Goal: Task Accomplishment & Management: Use online tool/utility

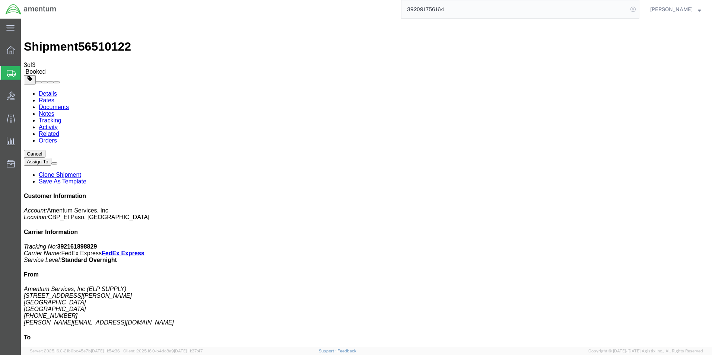
click at [638, 7] on icon at bounding box center [633, 9] width 10 height 10
click at [637, 8] on icon at bounding box center [633, 9] width 10 height 10
paste input "390458447540"
type input "390458447540"
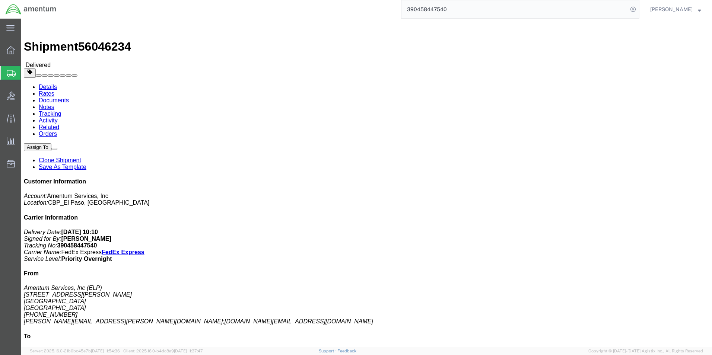
click link "Clone Shipment"
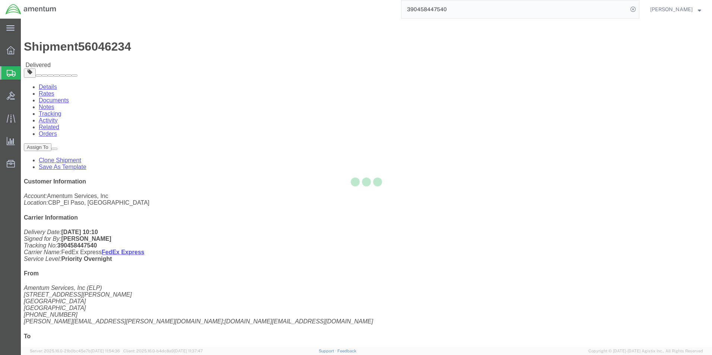
select select "49939"
select select "49938"
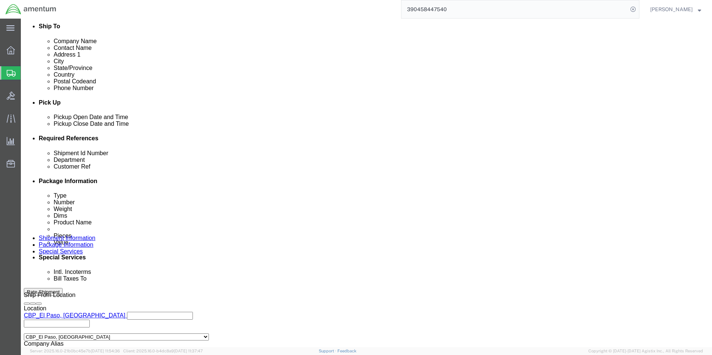
scroll to position [311, 0]
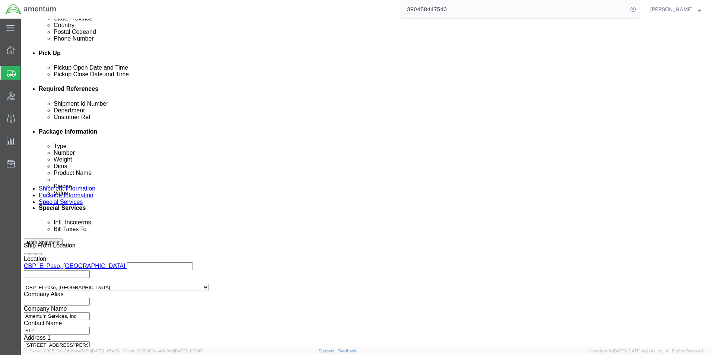
click div "Shipment Id Number [DATE]"
type input "/"
click input "/815/25"
type input "[DATE]"
click input "GSE"
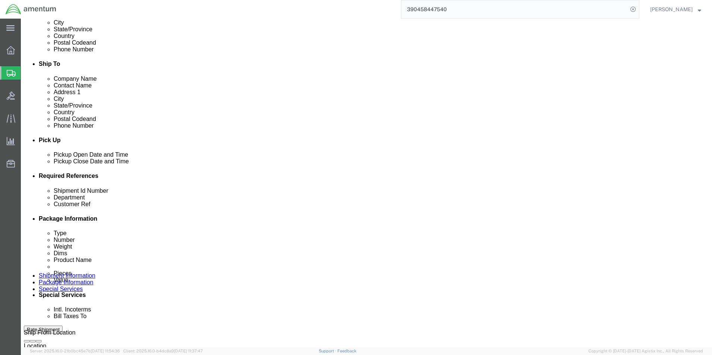
scroll to position [298, 0]
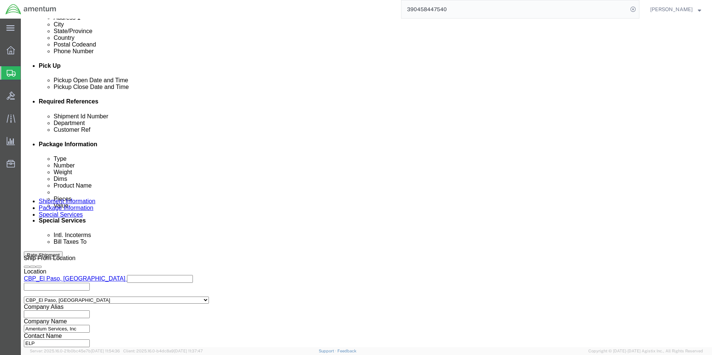
type input "GSE/tires"
click button "Continue"
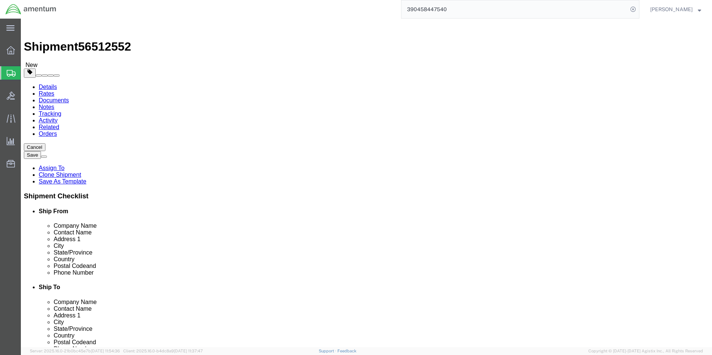
click input "12.00"
type input "22.00"
type input "21"
type input "14"
click input "4.00"
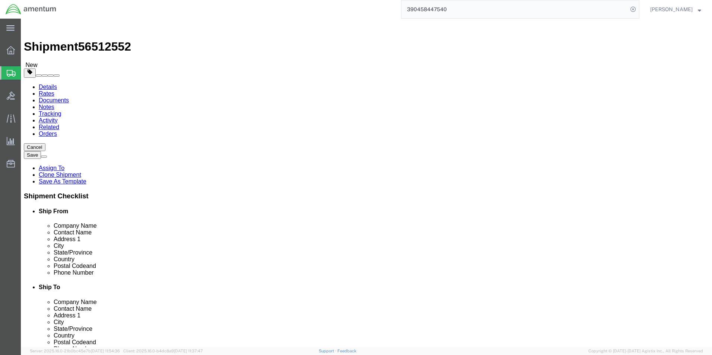
type input "55.800"
click dd "200.00 USD"
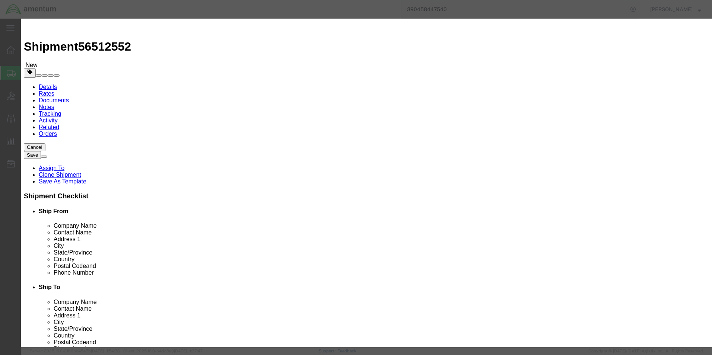
drag, startPoint x: 243, startPoint y: 57, endPoint x: 206, endPoint y: 58, distance: 37.6
click div "Product Name PARTS"
type input "t"
type input "TIRES"
click div "Commodity library Product Name TIRES TIRES Name: REPAIR KIT,TIRE PLUGS, Lg Truc…"
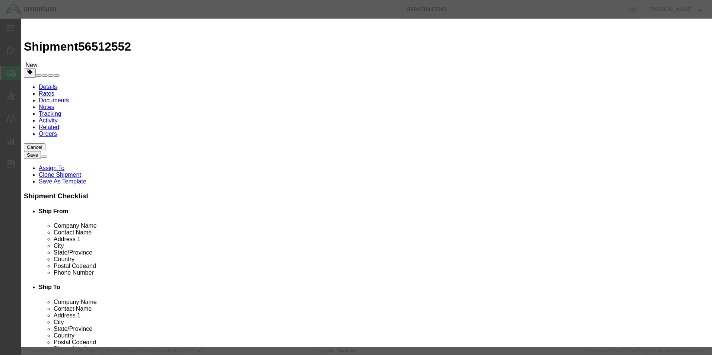
click input "2.00"
type input "6.00"
type input "600"
click h3 "Edit content"
click div "Save & Add Another Save & Close Close"
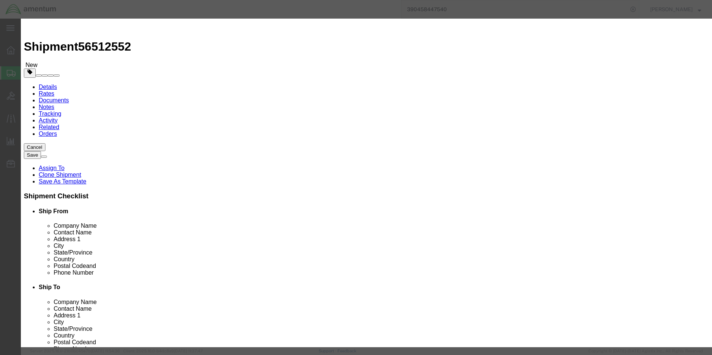
click button "Save & Close"
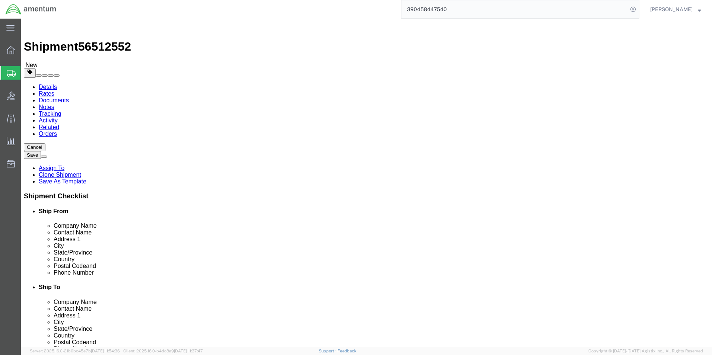
click button "Continue"
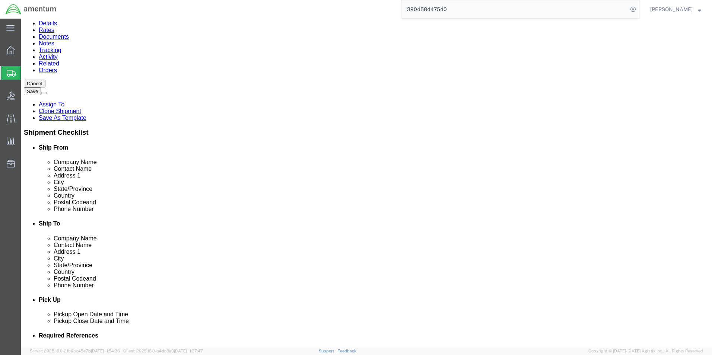
scroll to position [223, 0]
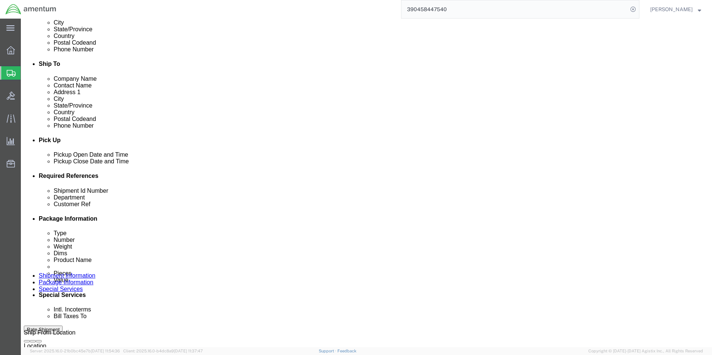
click button "Rate Shipment"
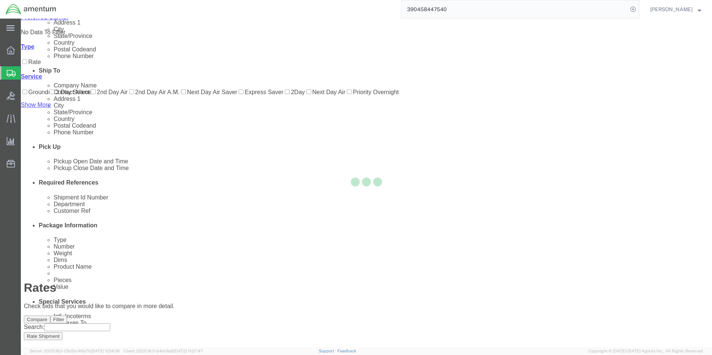
scroll to position [0, 0]
